Goal: Check status: Check status

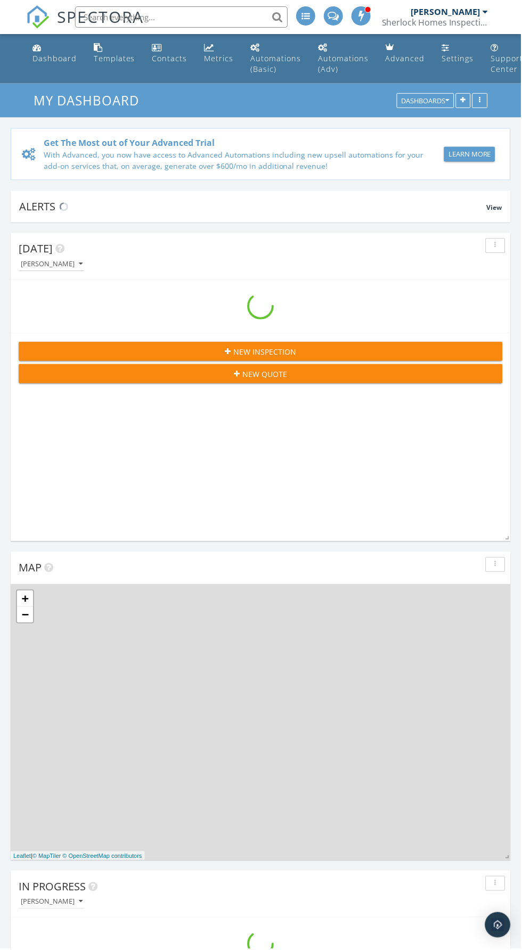
scroll to position [1821, 522]
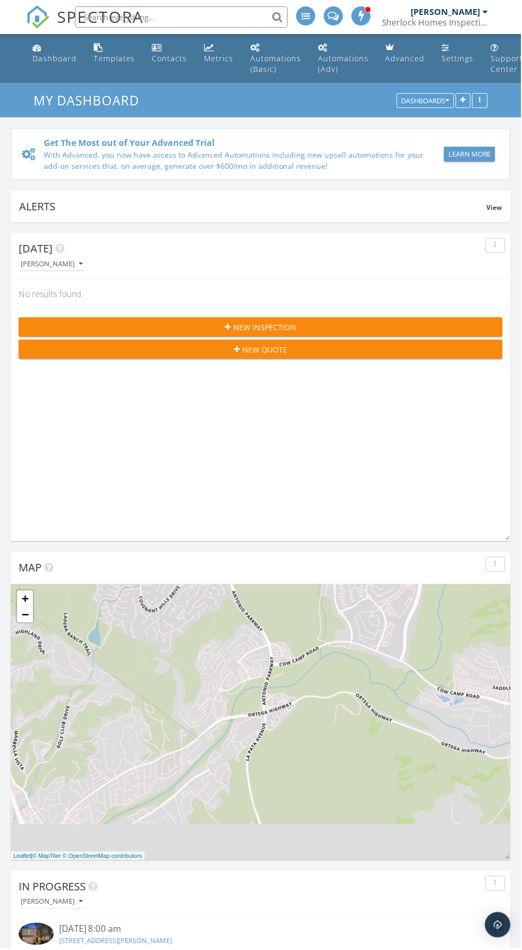
click at [408, 600] on div "+ − Leaflet | © MapTiler © OpenStreetMap contributors" at bounding box center [261, 723] width 500 height 276
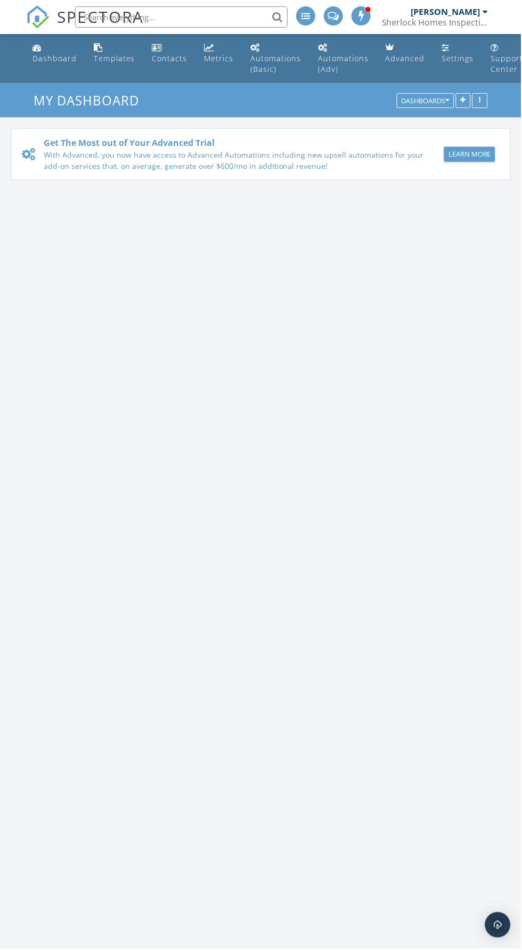
scroll to position [1821, 522]
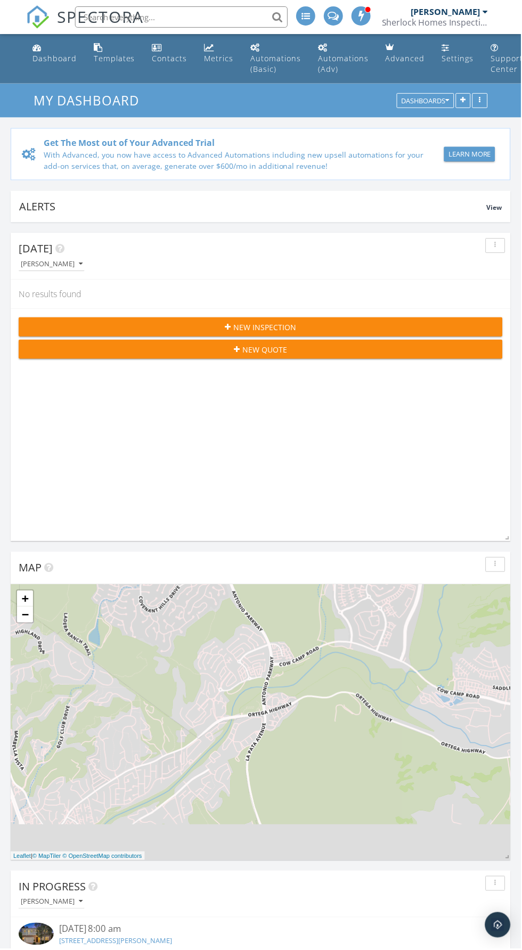
click at [336, 129] on div "Get The Most out of Your Advanced Trial With Advanced, you now have access to A…" at bounding box center [261, 154] width 500 height 52
click at [385, 24] on div "Sherlock Homes Inspections" at bounding box center [435, 22] width 106 height 11
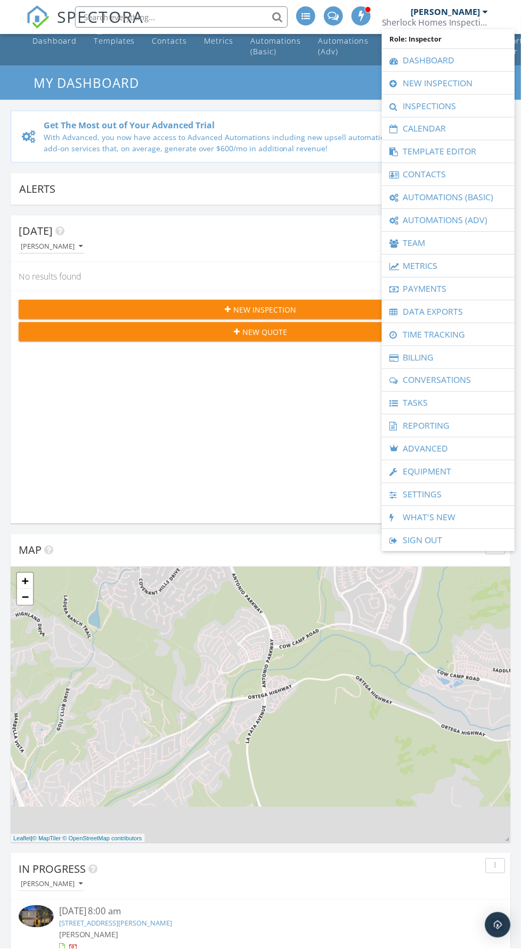
scroll to position [0, 0]
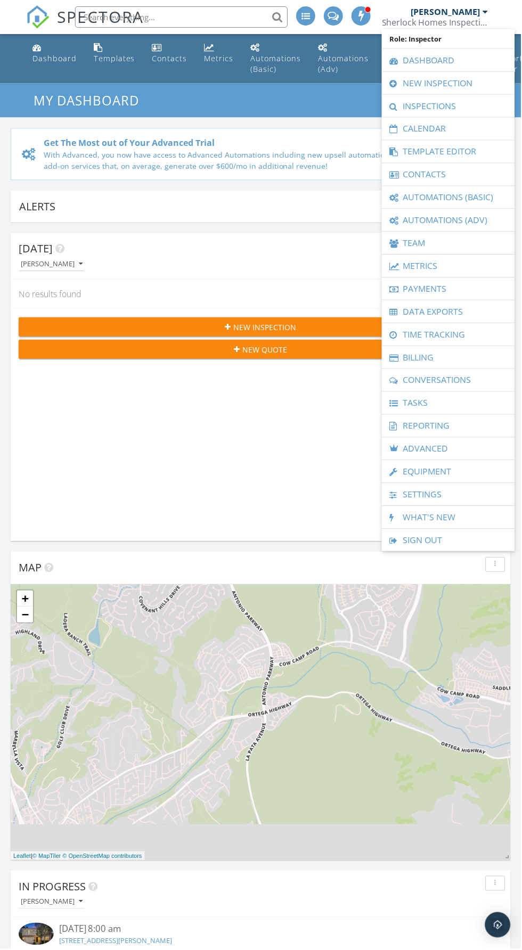
click at [83, 937] on link "54 Harrison, Irvine, CA 92618" at bounding box center [115, 942] width 113 height 10
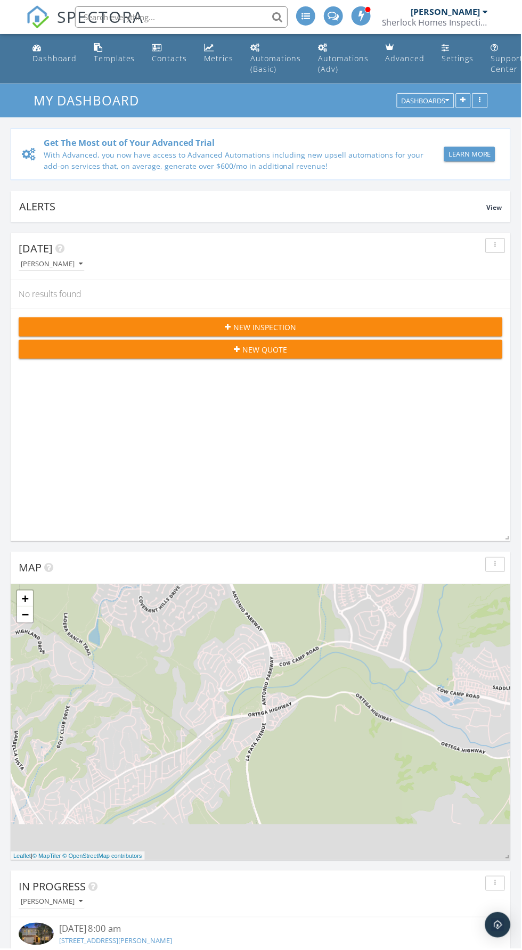
click at [98, 939] on link "54 Harrison, Irvine, CA 92618" at bounding box center [115, 942] width 113 height 10
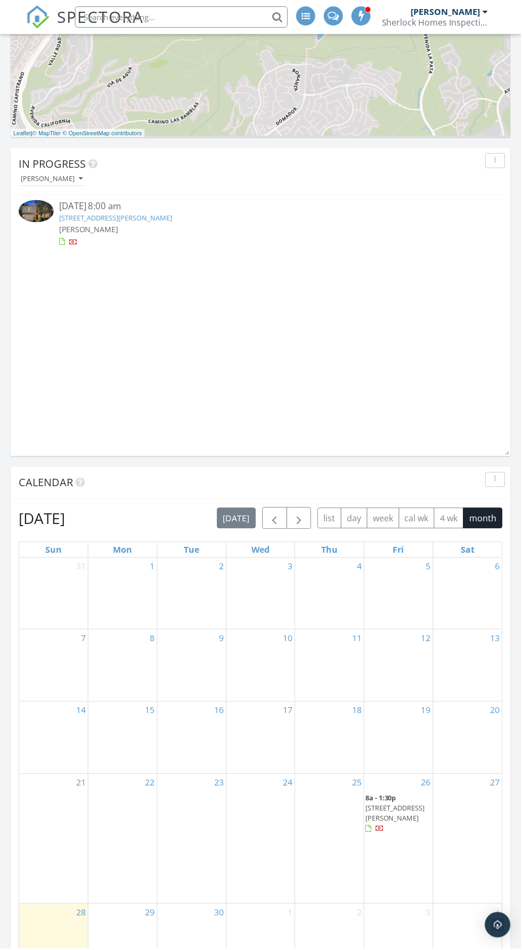
scroll to position [773, 0]
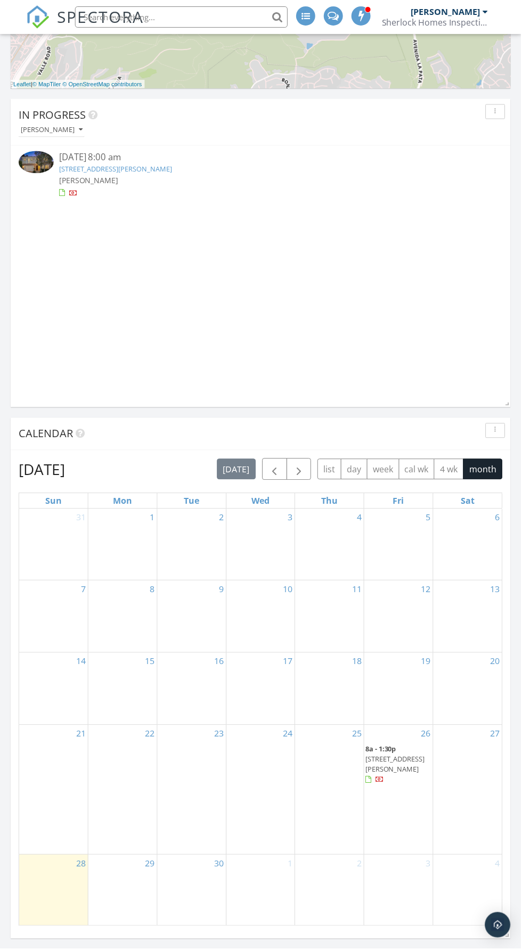
click at [90, 195] on div at bounding box center [260, 193] width 403 height 11
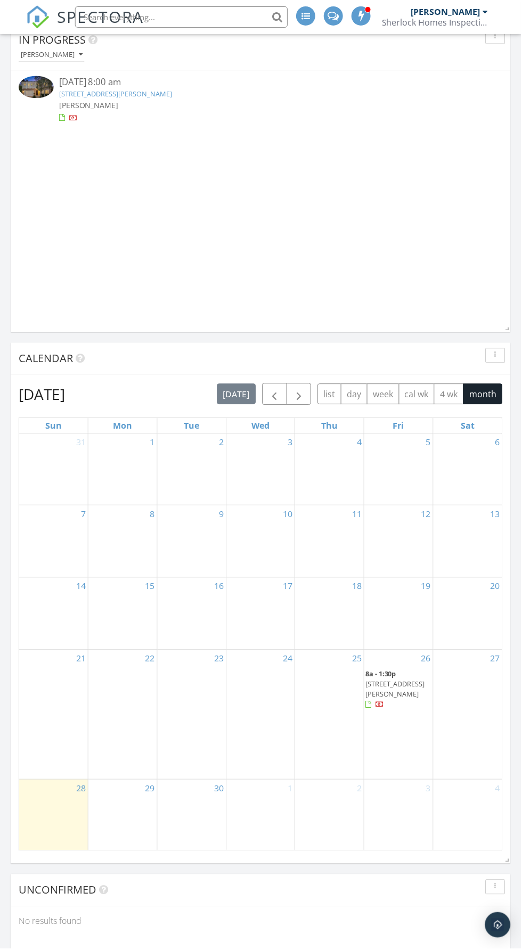
click at [87, 167] on div "In Progress Roger Miller 09/26/25 8:00 am 54 Harrison, Irvine, CA 92618 Roger M…" at bounding box center [261, 178] width 500 height 309
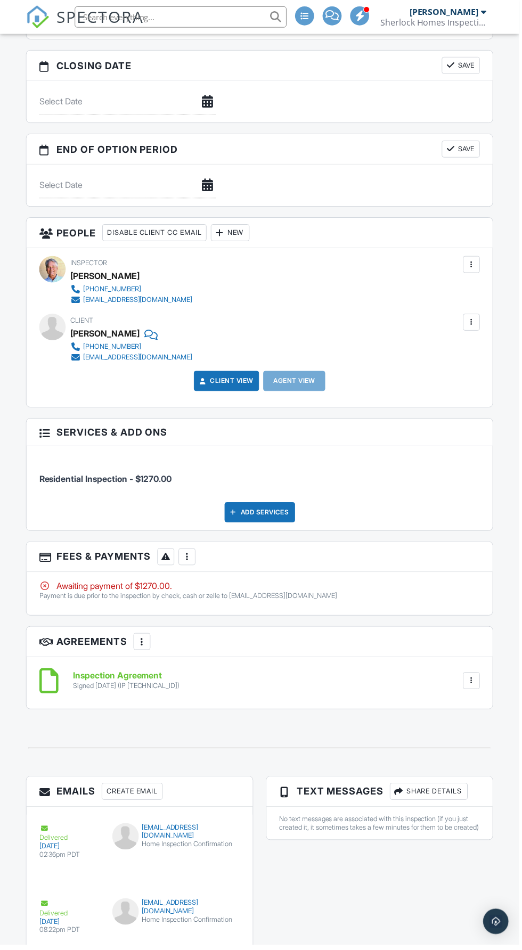
scroll to position [1137, 0]
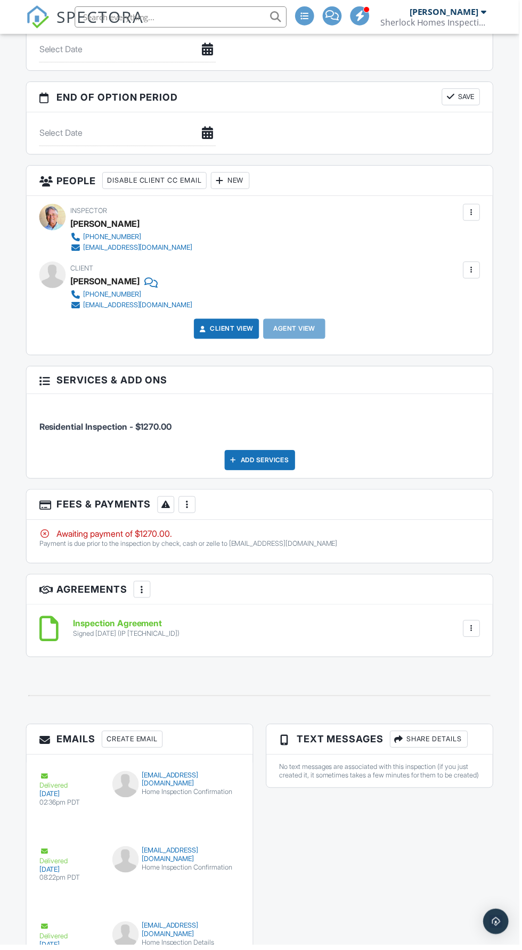
click at [248, 533] on div "Awaiting payment of $1270.00." at bounding box center [260, 537] width 443 height 12
click at [207, 523] on div "Awaiting payment of $1270.00. Payment is due prior to the inspection by check, …" at bounding box center [261, 544] width 468 height 43
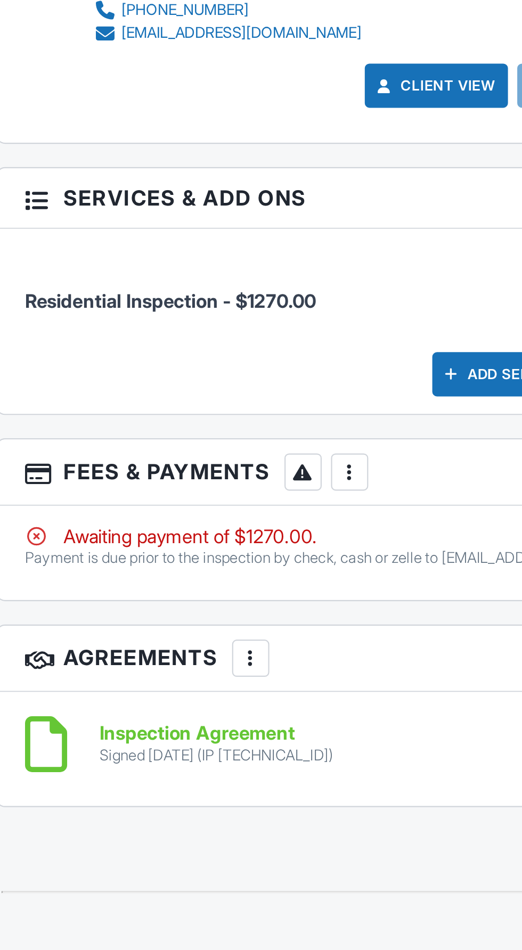
scroll to position [1099, 0]
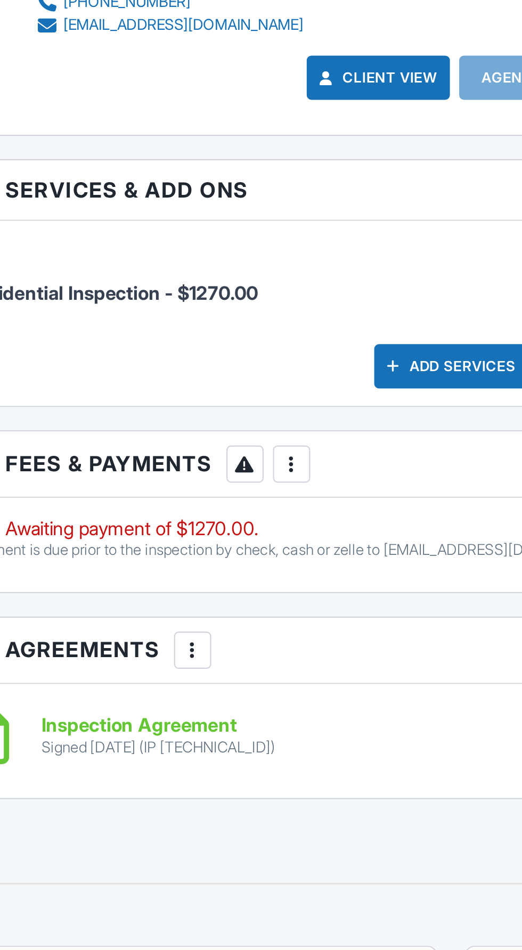
click at [156, 571] on div "Awaiting payment of $1270.00." at bounding box center [260, 575] width 443 height 12
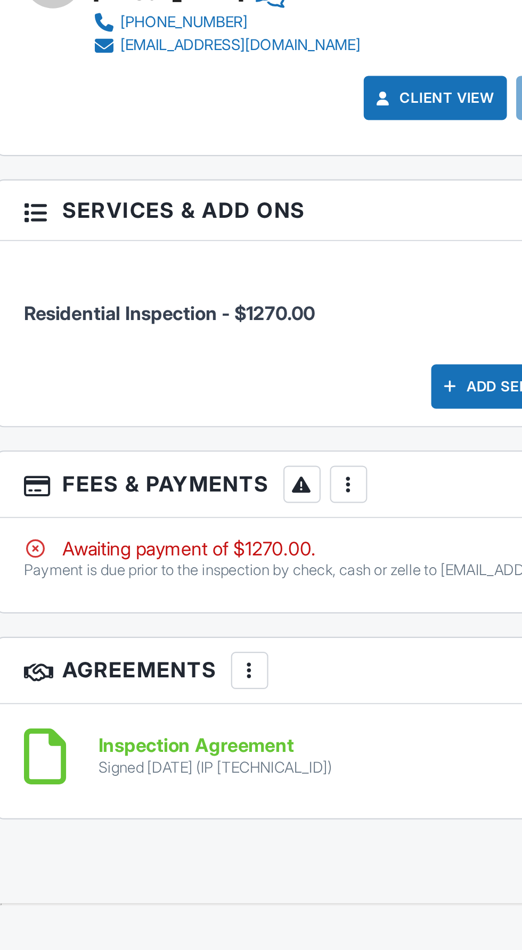
click at [231, 597] on div "Awaiting payment of $1270.00. Payment is due prior to the inspection by check, …" at bounding box center [261, 582] width 468 height 43
click at [226, 588] on div "Awaiting payment of $1270.00. Payment is due prior to the inspection by check, …" at bounding box center [261, 582] width 468 height 43
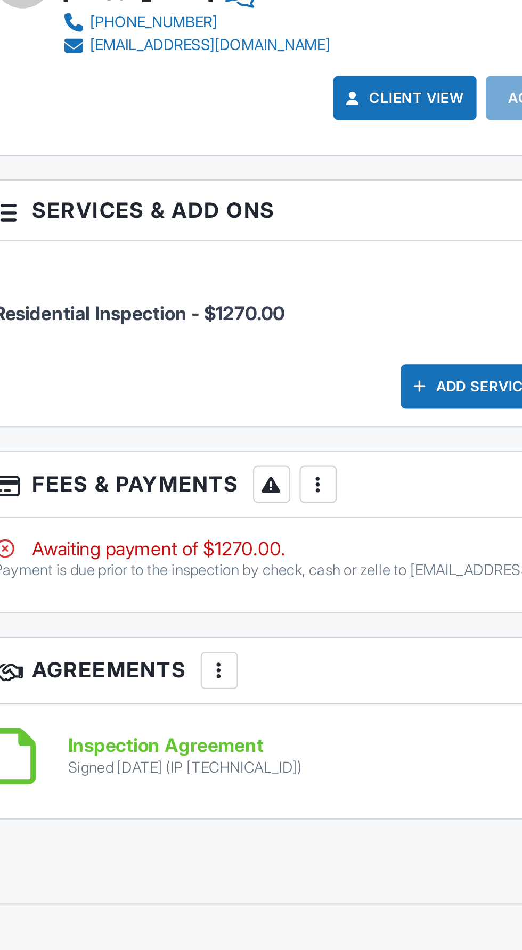
click at [190, 541] on div at bounding box center [188, 545] width 11 height 11
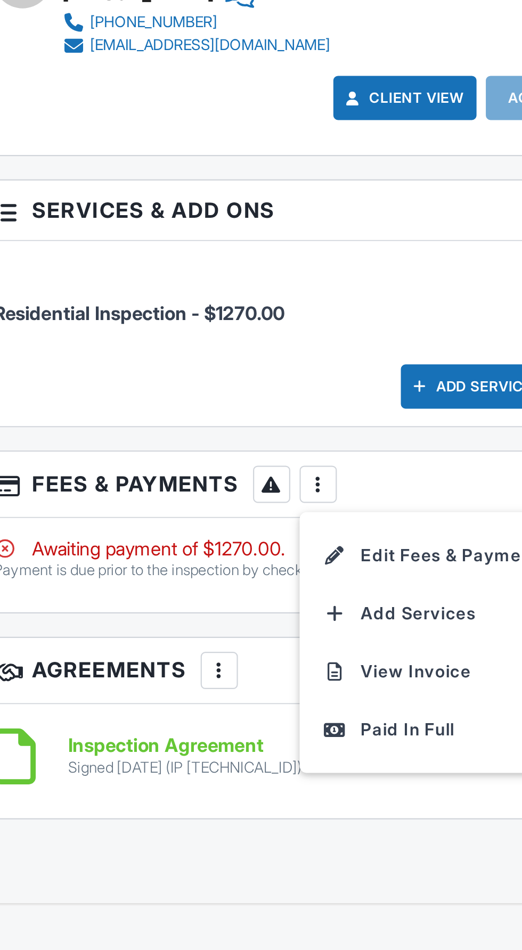
click at [188, 540] on div at bounding box center [188, 545] width 11 height 11
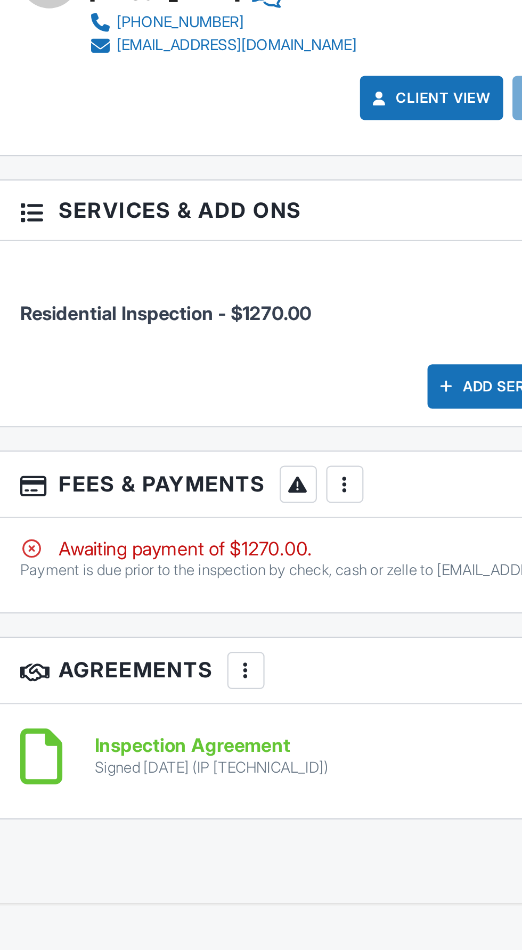
click at [189, 545] on div "More" at bounding box center [187, 545] width 17 height 17
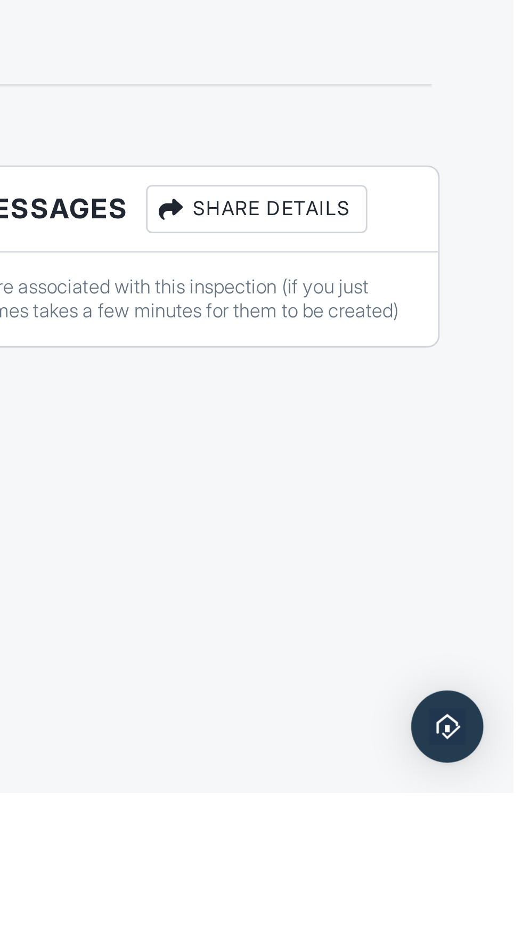
scroll to position [1137, 0]
